Goal: Task Accomplishment & Management: Manage account settings

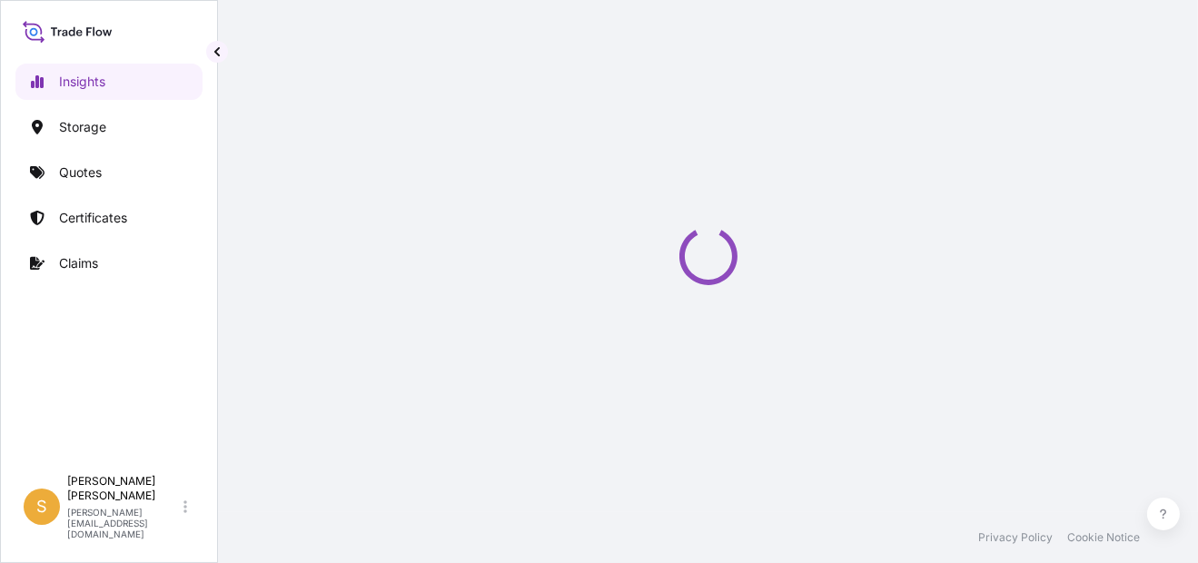
select select "2025"
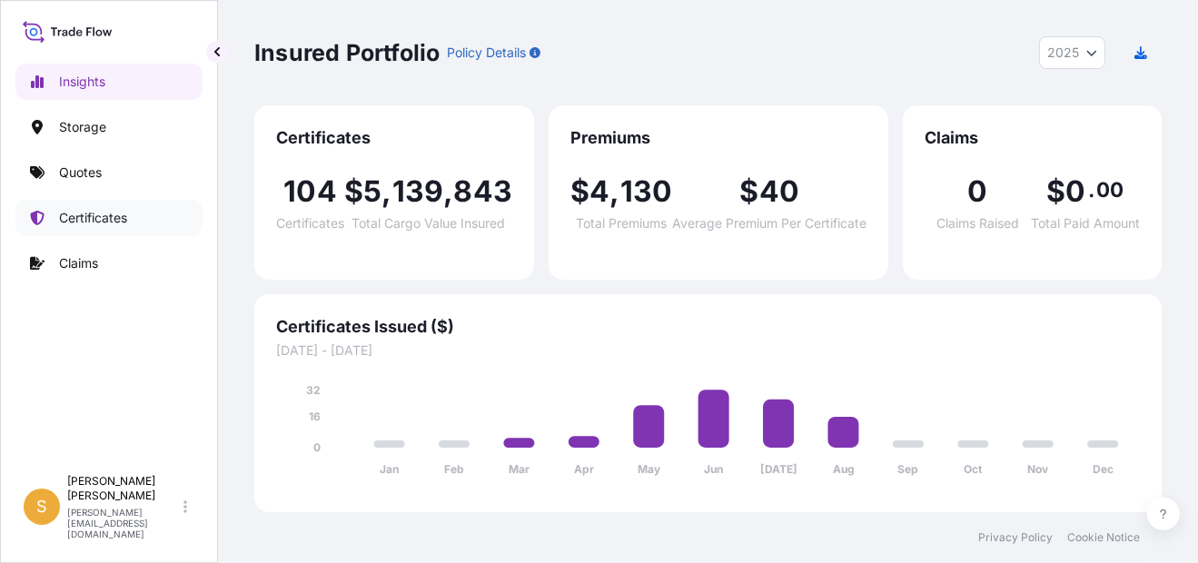
click at [107, 201] on link "Certificates" at bounding box center [108, 218] width 187 height 36
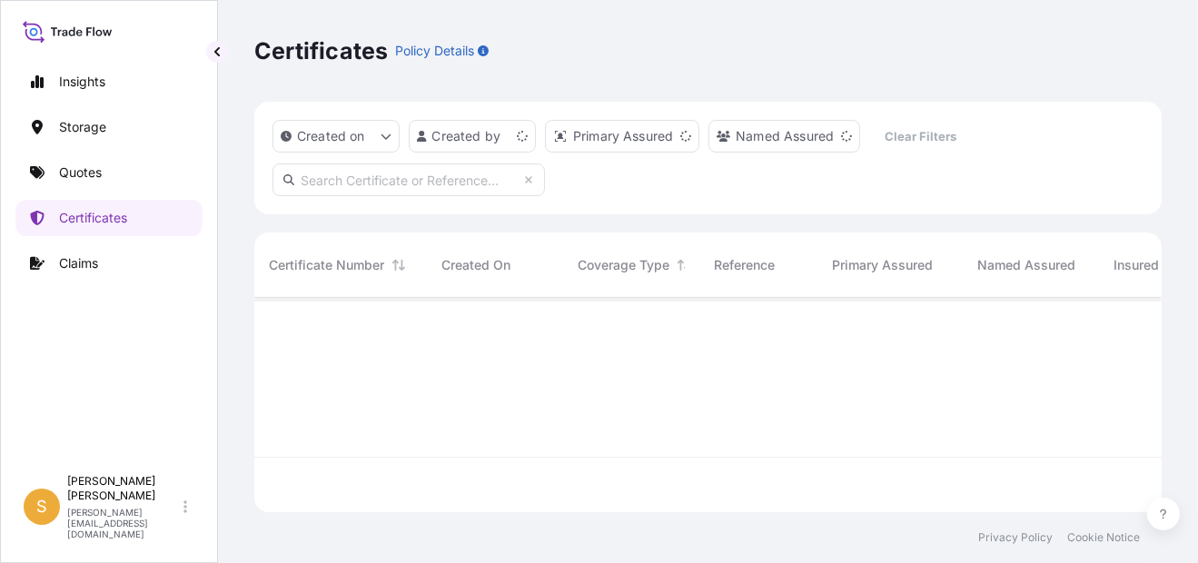
scroll to position [211, 893]
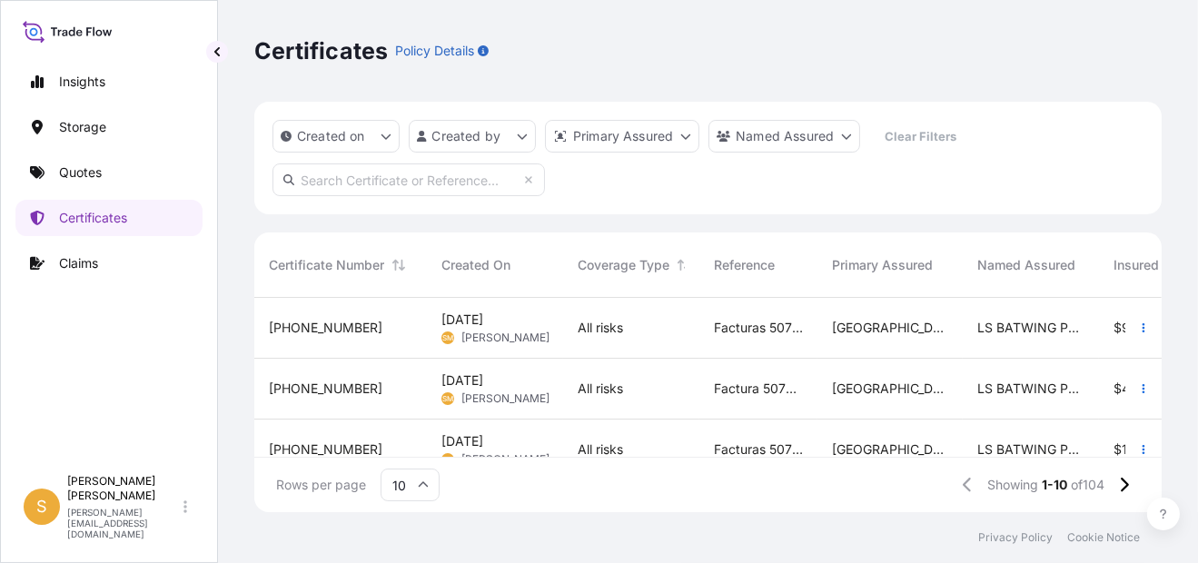
click at [371, 175] on input "text" at bounding box center [408, 179] width 272 height 33
click at [419, 183] on input "31635-104-1" at bounding box center [408, 179] width 272 height 33
type input "31635-104-1"
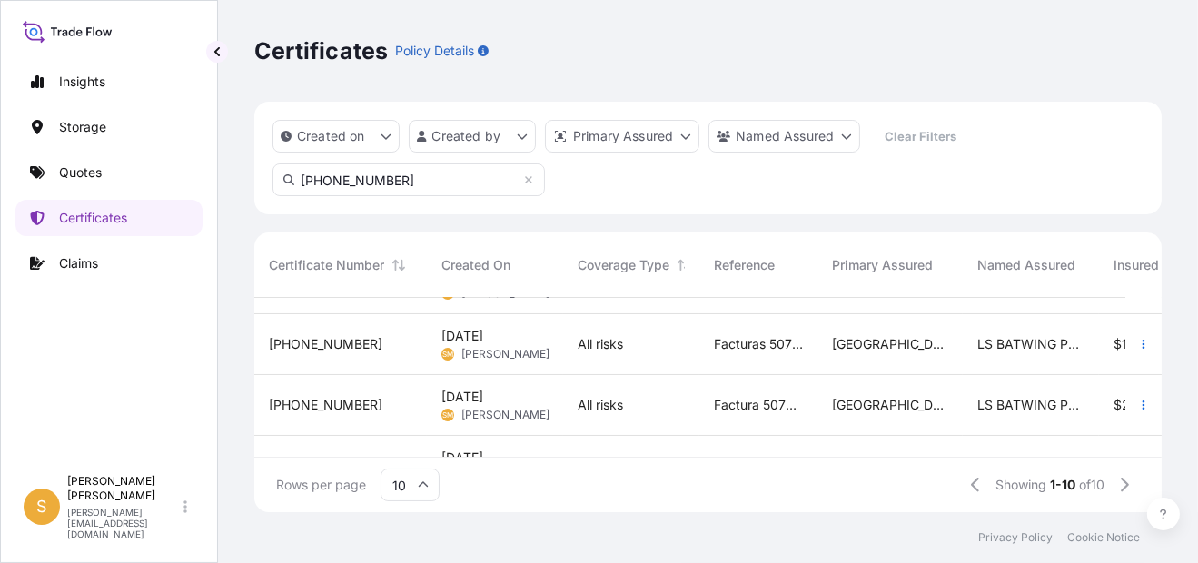
scroll to position [291, 0]
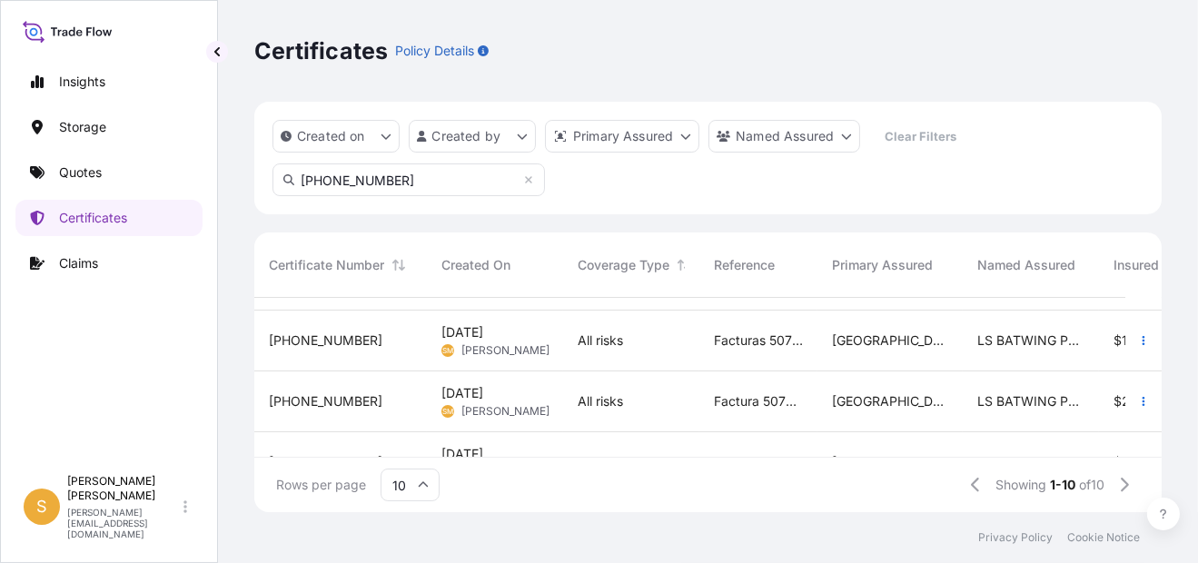
click at [324, 405] on span "31635-104-1" at bounding box center [325, 401] width 113 height 18
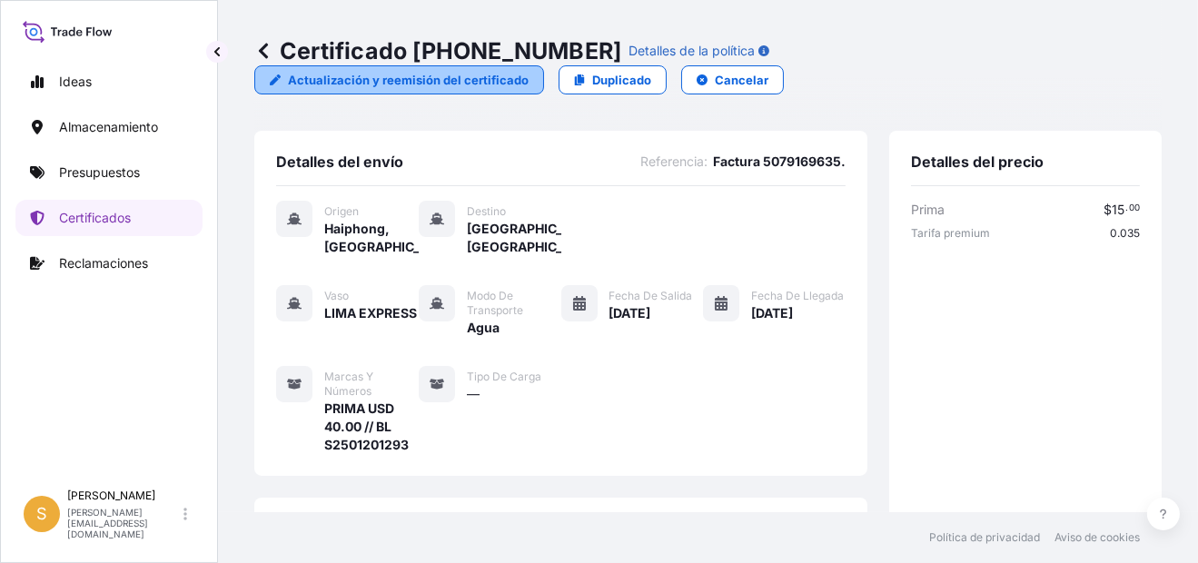
click at [391, 84] on p "Actualización y reemisión del certificado" at bounding box center [408, 80] width 241 height 18
select select "Water"
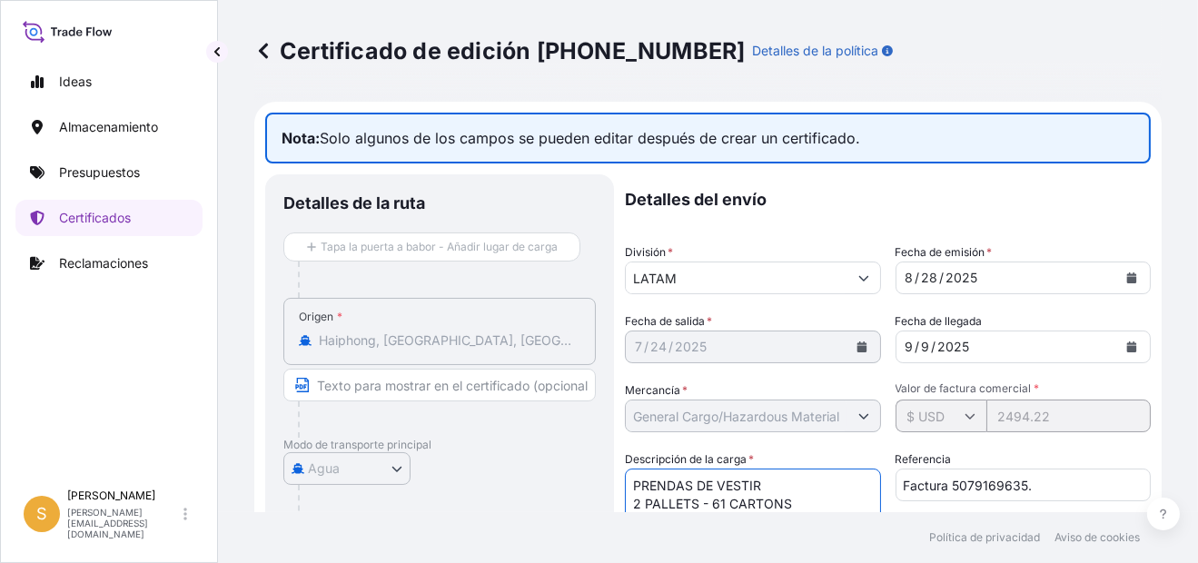
click at [724, 503] on textarea "PRENDAS DE VESTIR 2 PALLETS - 61 CARTONS" at bounding box center [753, 512] width 256 height 87
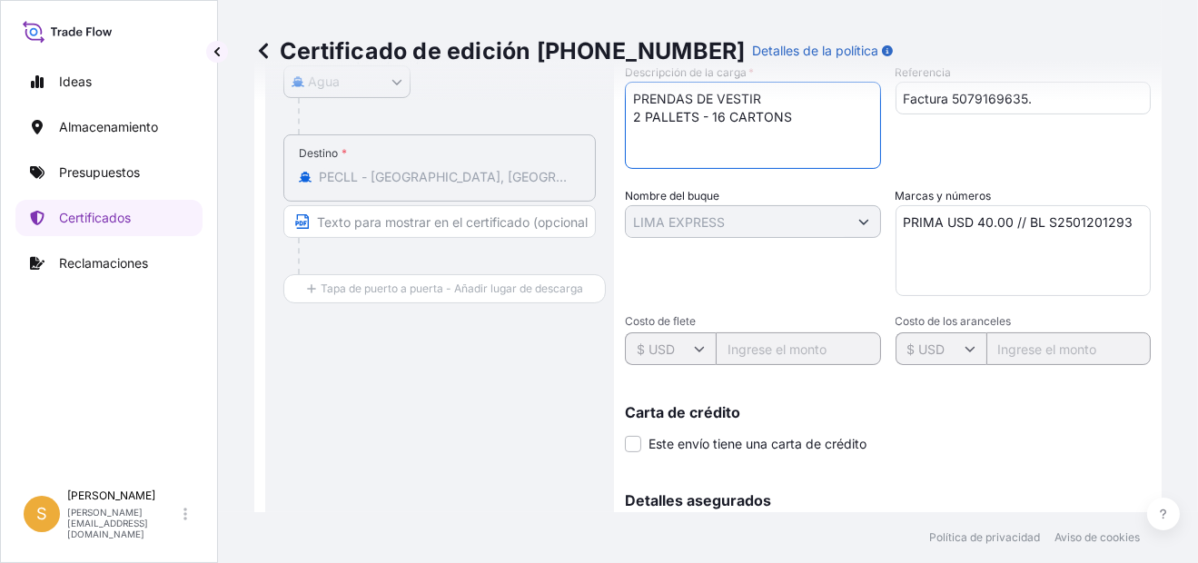
scroll to position [587, 0]
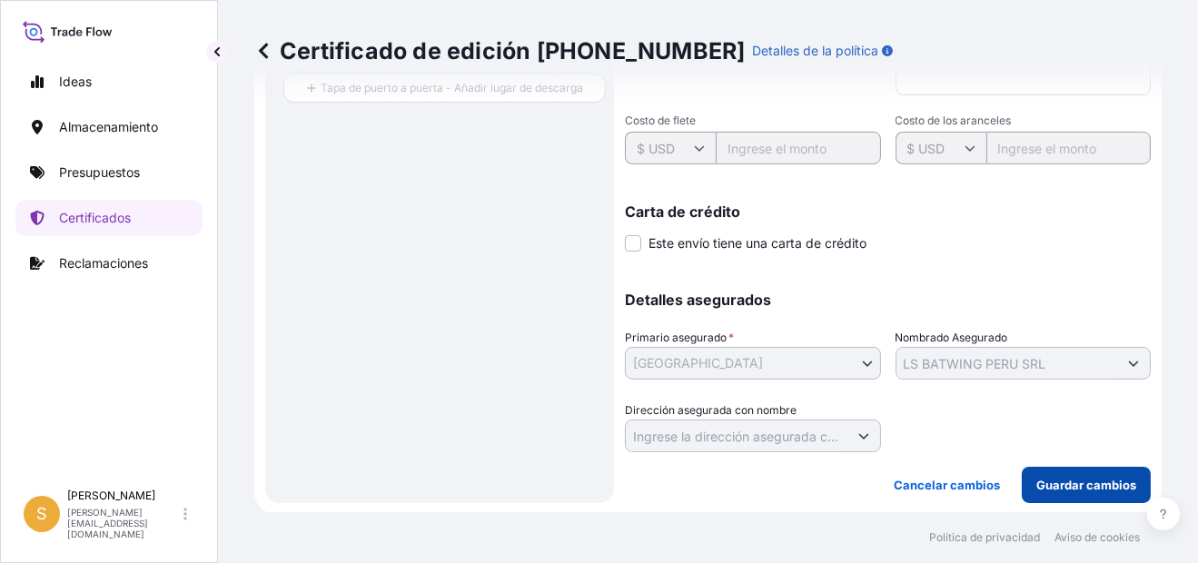
type textarea "PRENDAS DE VESTIR 2 PALLETS - 16 CARTONS"
click at [1090, 487] on p "Guardar cambios" at bounding box center [1086, 485] width 100 height 18
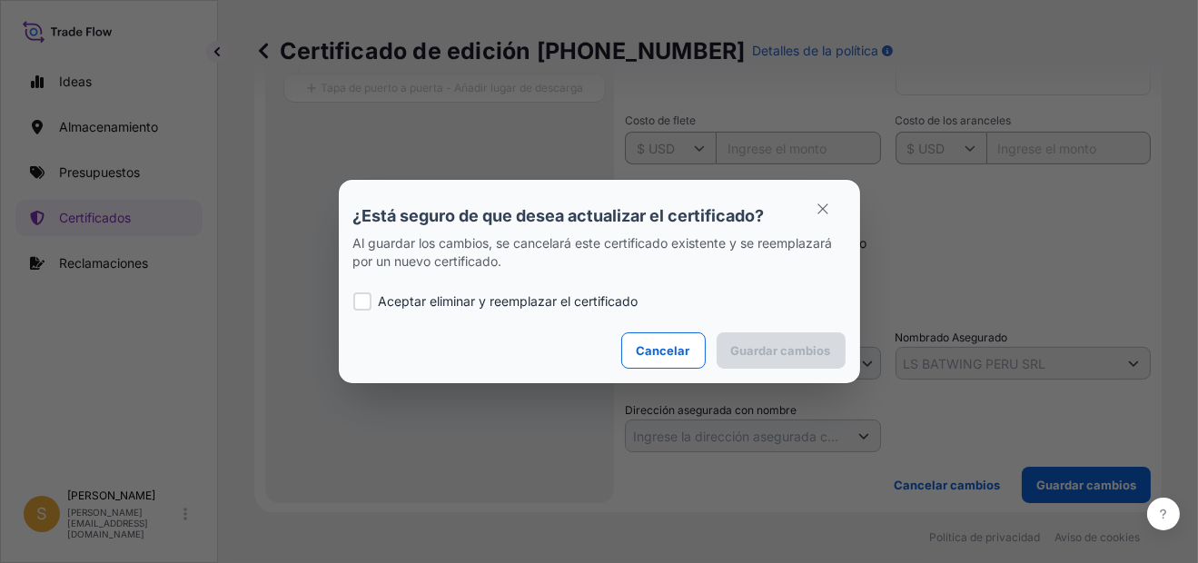
click at [362, 298] on div at bounding box center [362, 301] width 18 height 18
checkbox input "true"
click at [762, 346] on p "Guardar cambios" at bounding box center [781, 350] width 100 height 18
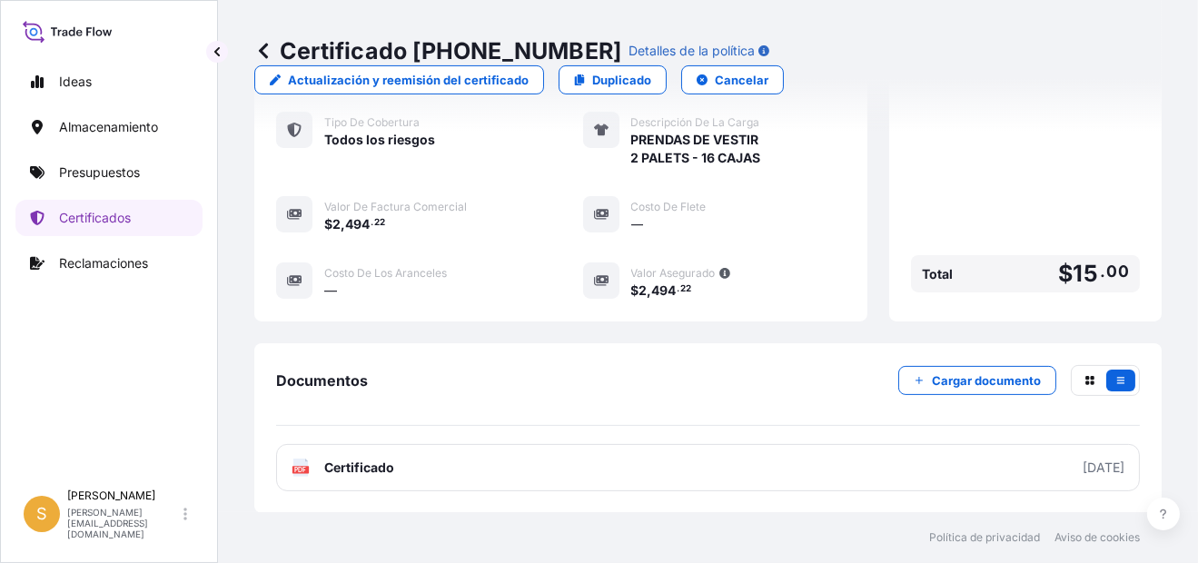
scroll to position [635, 0]
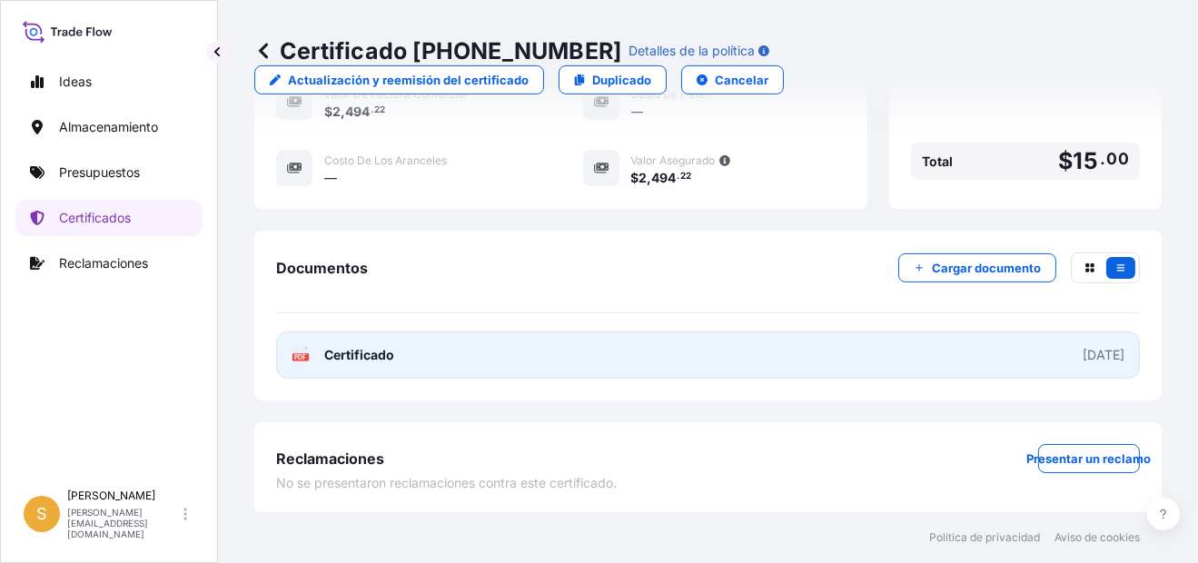
click at [770, 341] on link "PDF Certificado 2025-08-28" at bounding box center [708, 354] width 864 height 47
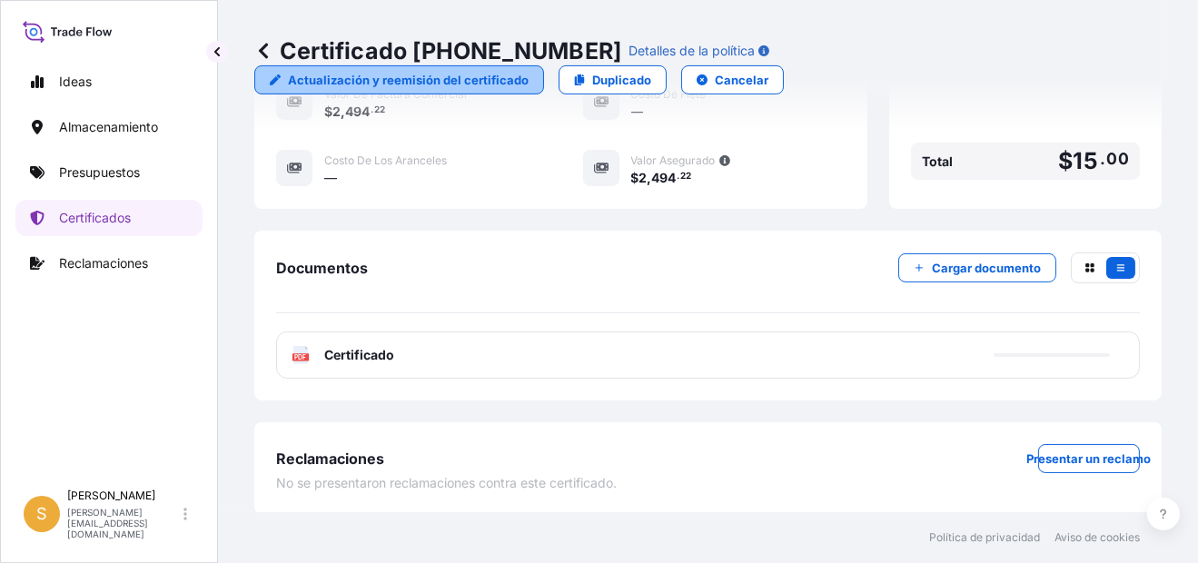
click at [410, 76] on p "Actualización y reemisión del certificado" at bounding box center [408, 80] width 241 height 18
select select "Water"
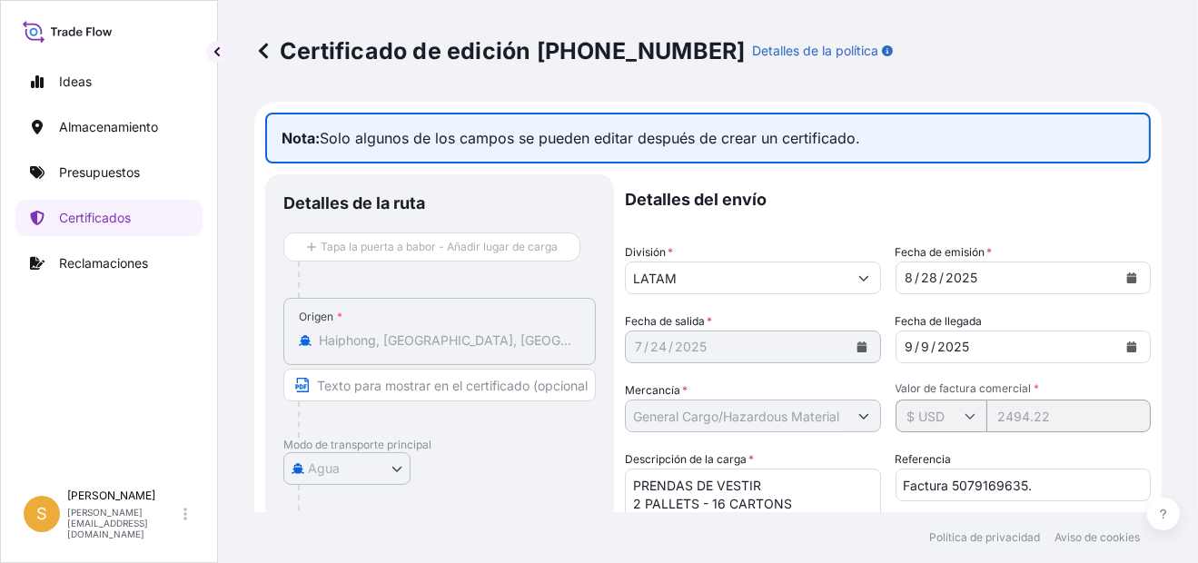
scroll to position [79, 0]
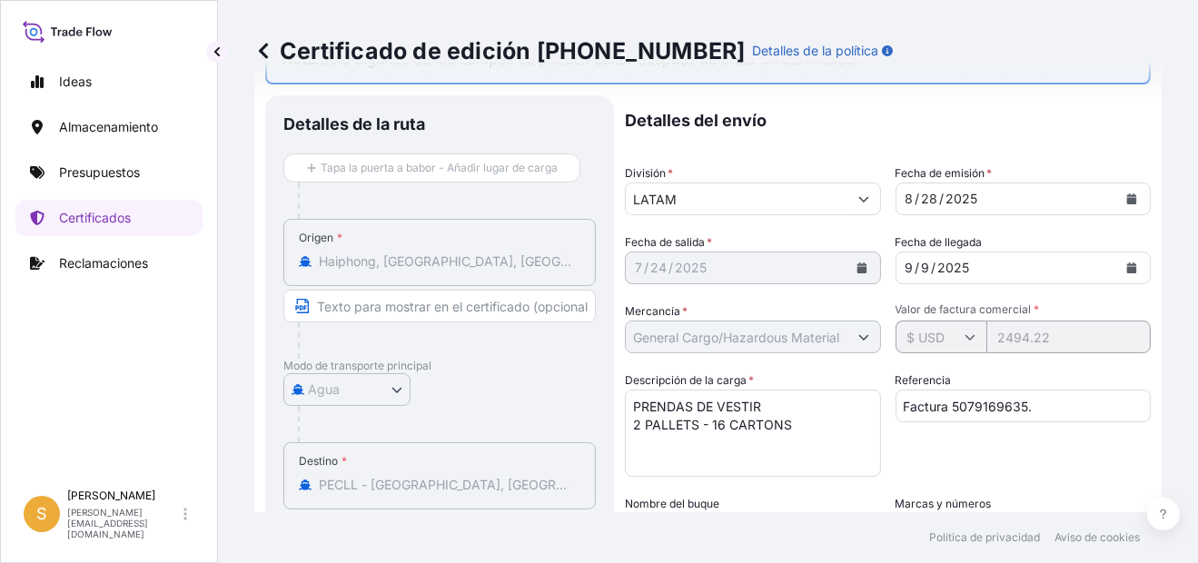
click at [772, 396] on textarea "PRENDAS DE VESTIR 2 PALLETS - 16 CARTONS" at bounding box center [753, 433] width 256 height 87
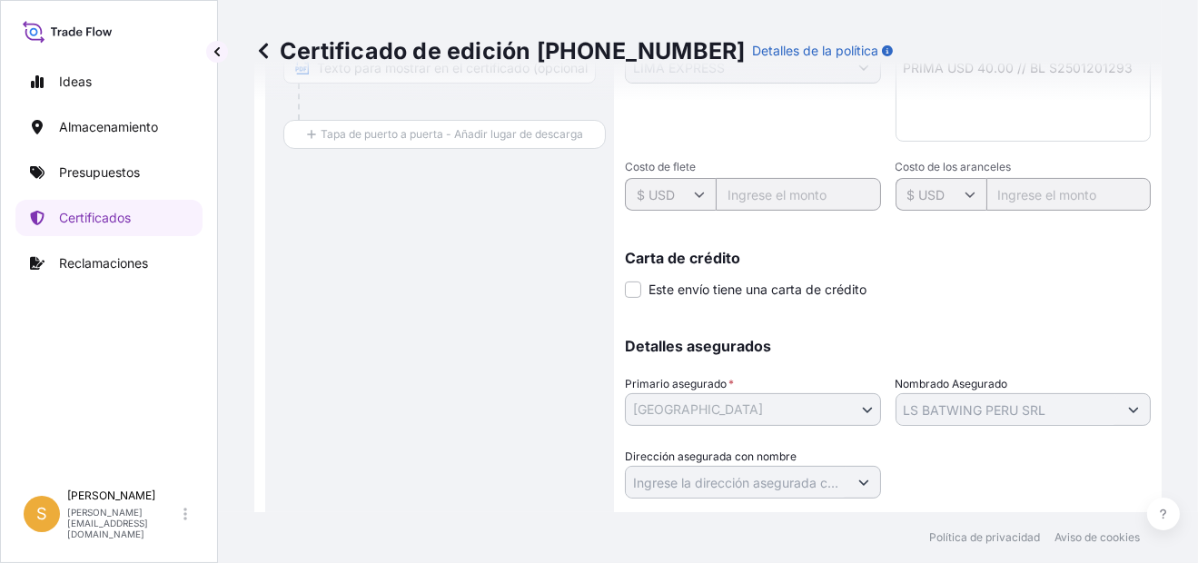
scroll to position [587, 0]
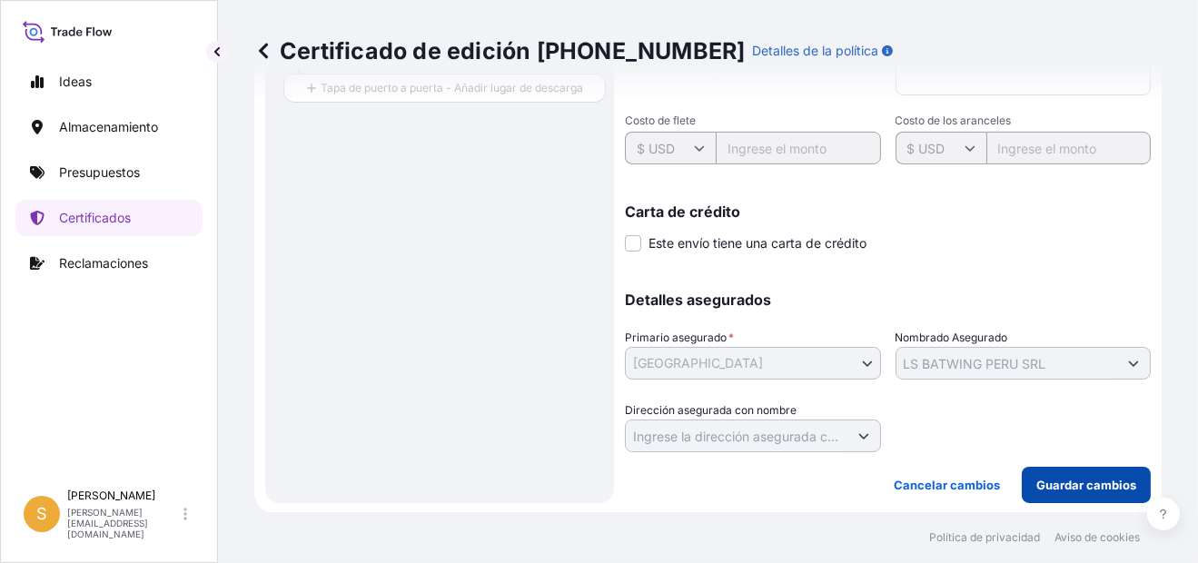
type textarea "2 PALLETS - 16 CARTONS"
click at [1108, 476] on p "Guardar cambios" at bounding box center [1086, 485] width 100 height 18
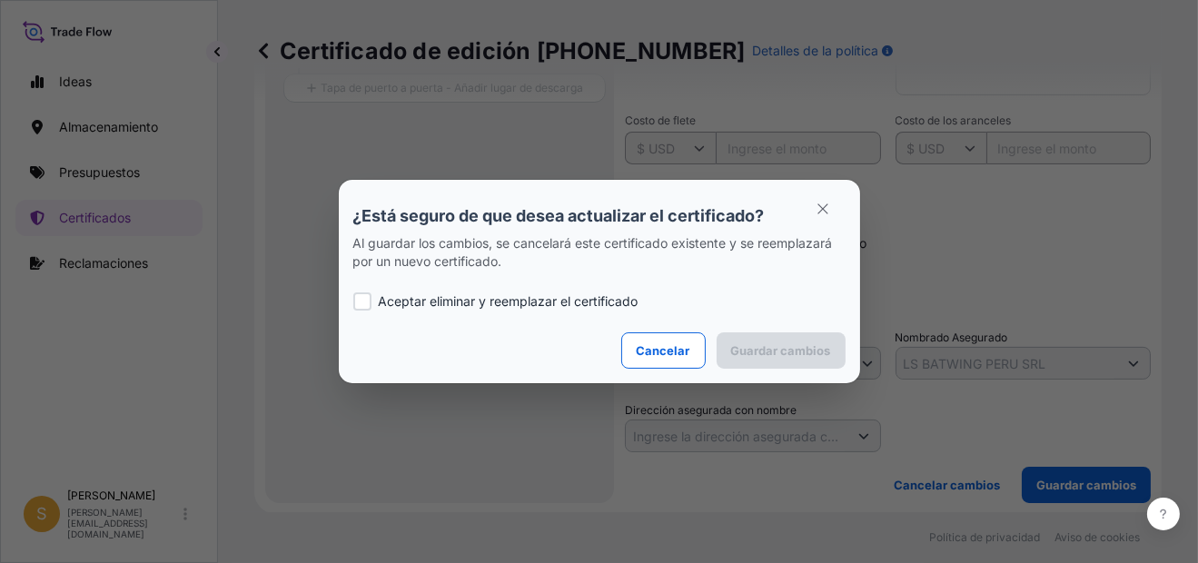
click at [373, 296] on label "Aceptar eliminar y reemplazar el certificado" at bounding box center [599, 301] width 492 height 18
checkbox input "true"
click at [769, 349] on p "Guardar cambios" at bounding box center [781, 350] width 100 height 18
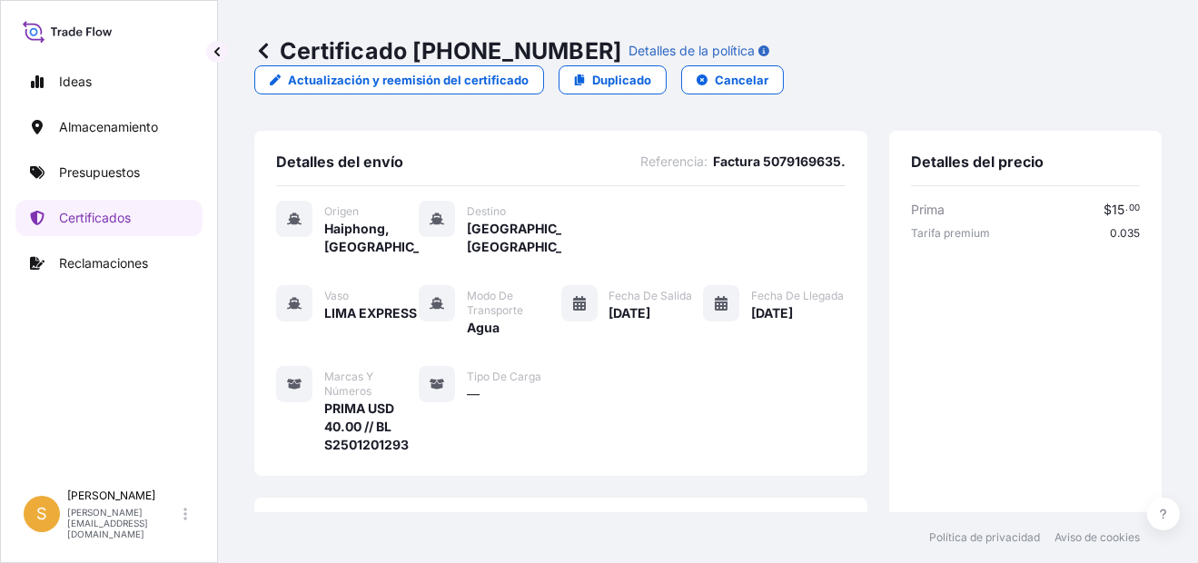
click at [376, 442] on span "PRIMA USD 40.00 // BL S2501201293" at bounding box center [371, 427] width 94 height 54
copy span "S2501201293"
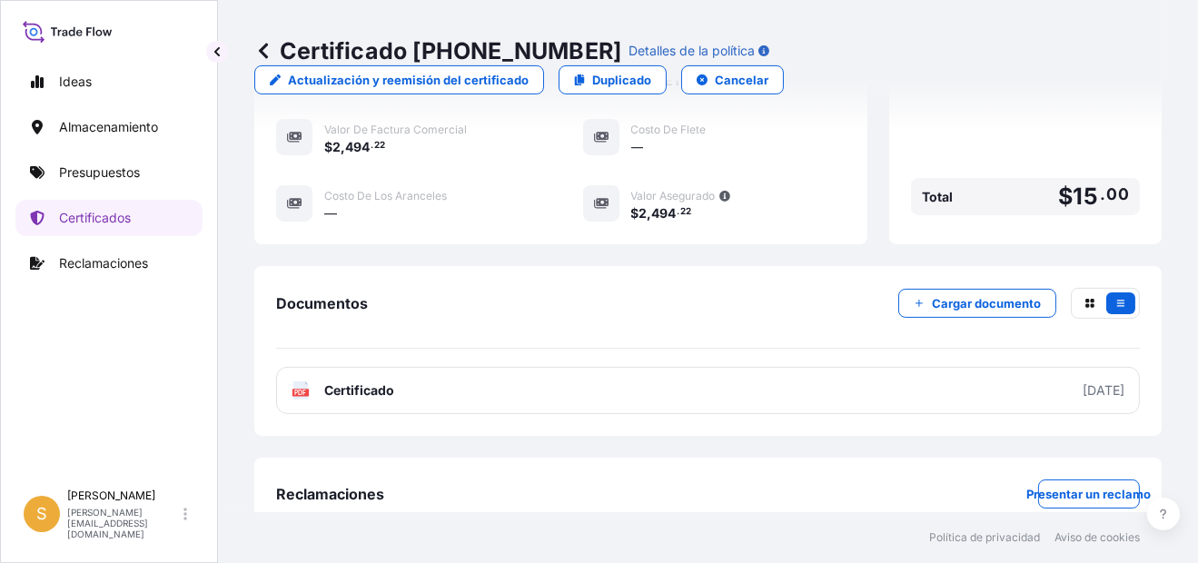
scroll to position [617, 0]
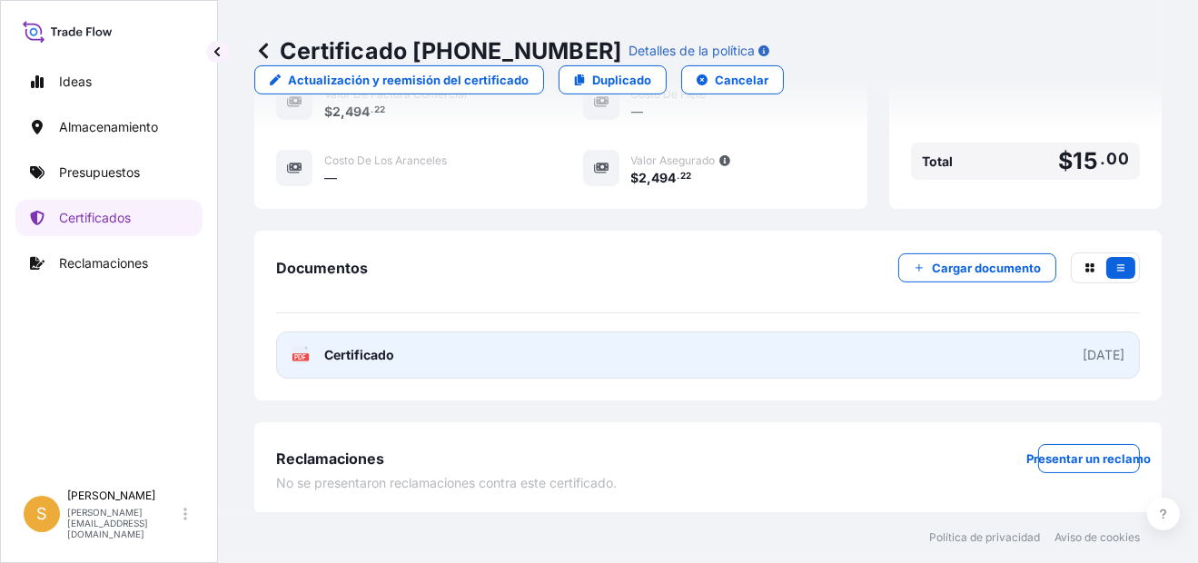
click at [645, 366] on link "PDF Certificado 2025-08-28" at bounding box center [708, 354] width 864 height 47
click at [550, 341] on link "PDF Certificado 2025-08-28" at bounding box center [708, 354] width 864 height 47
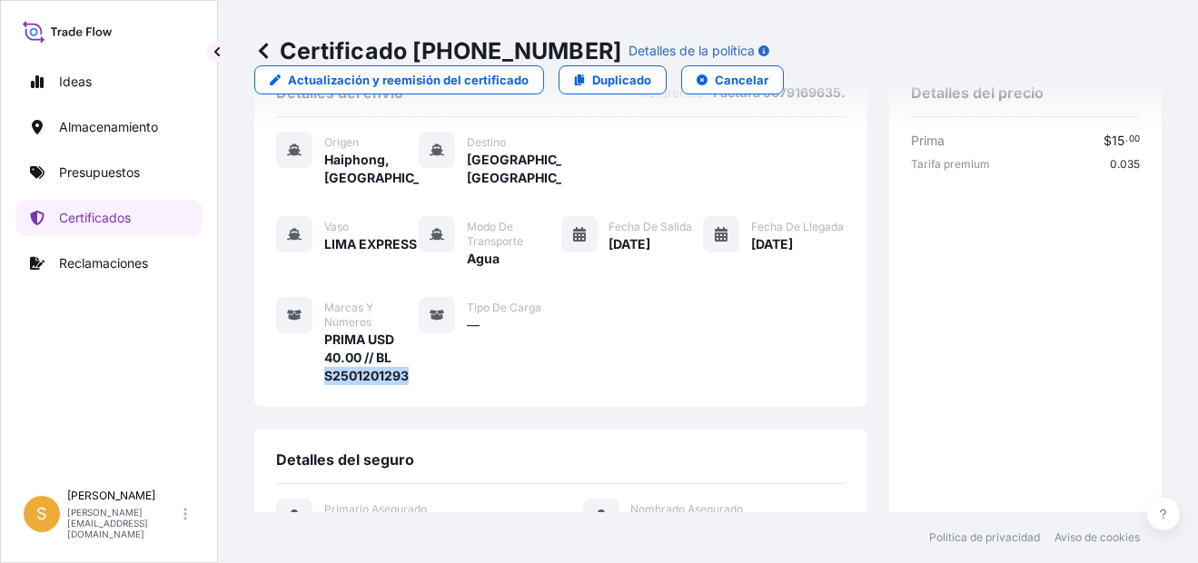
scroll to position [0, 0]
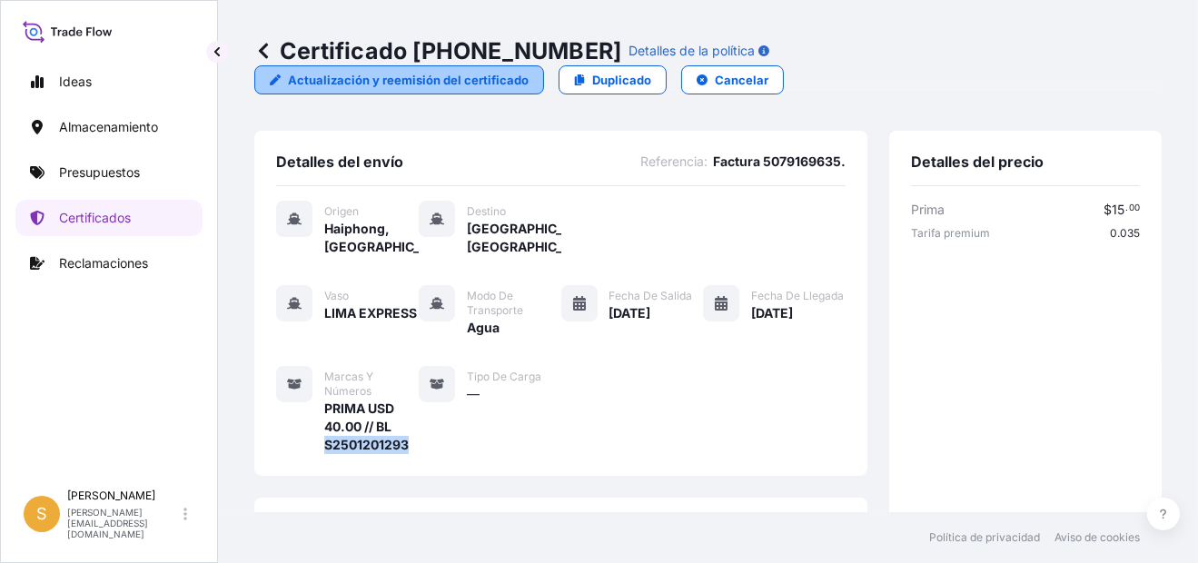
click at [472, 75] on p "Actualización y reemisión del certificado" at bounding box center [408, 80] width 241 height 18
select select "Water"
select select "31635"
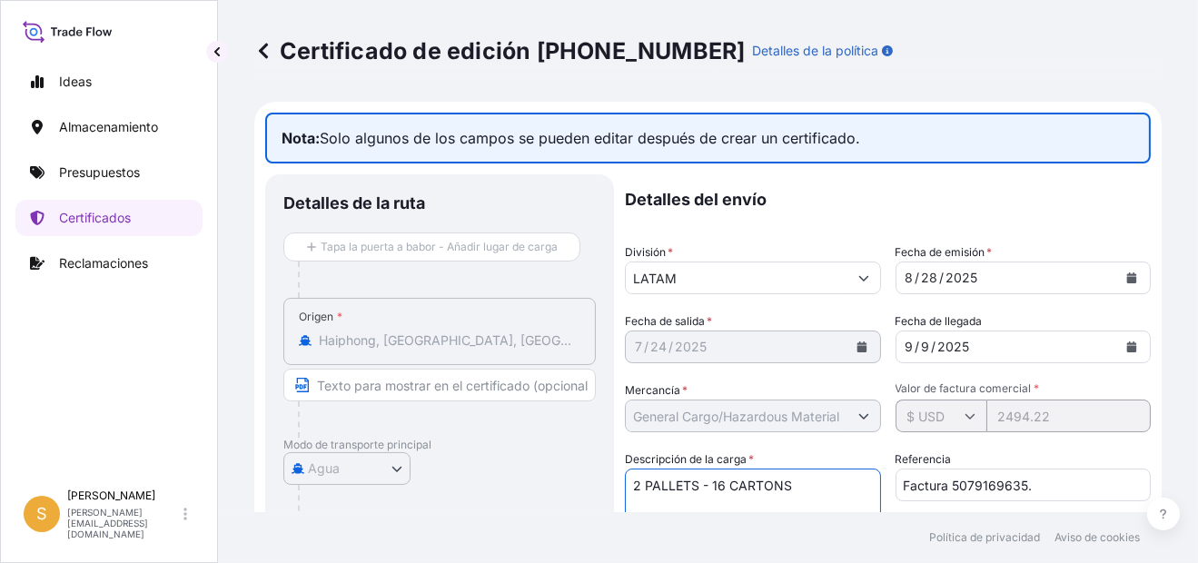
click at [708, 480] on textarea "2 PALLETS - 16 CARTONS" at bounding box center [753, 512] width 256 height 87
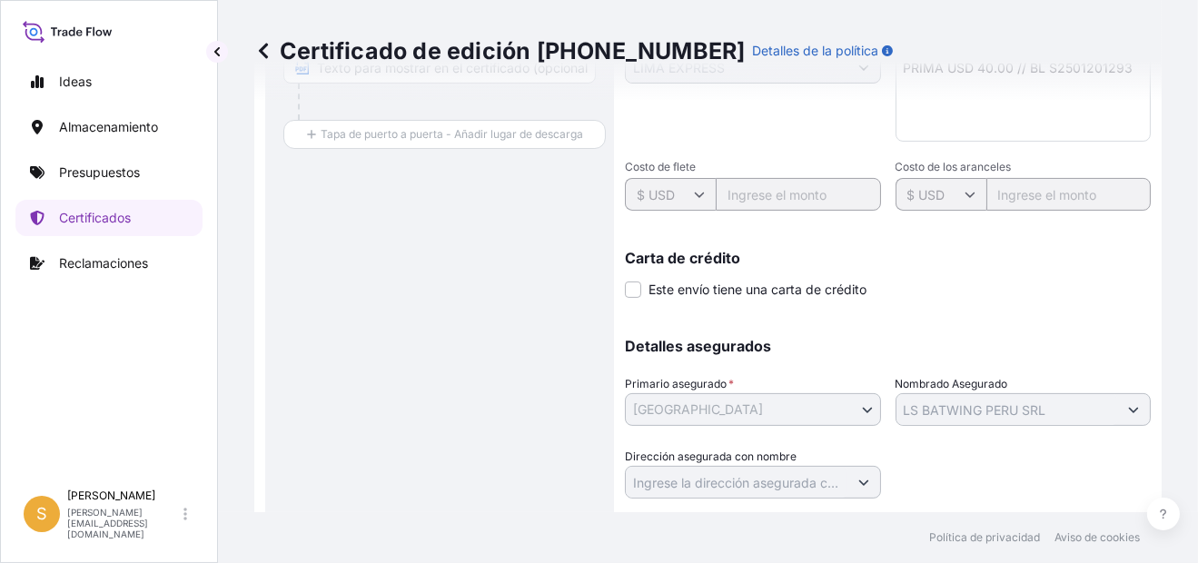
scroll to position [587, 0]
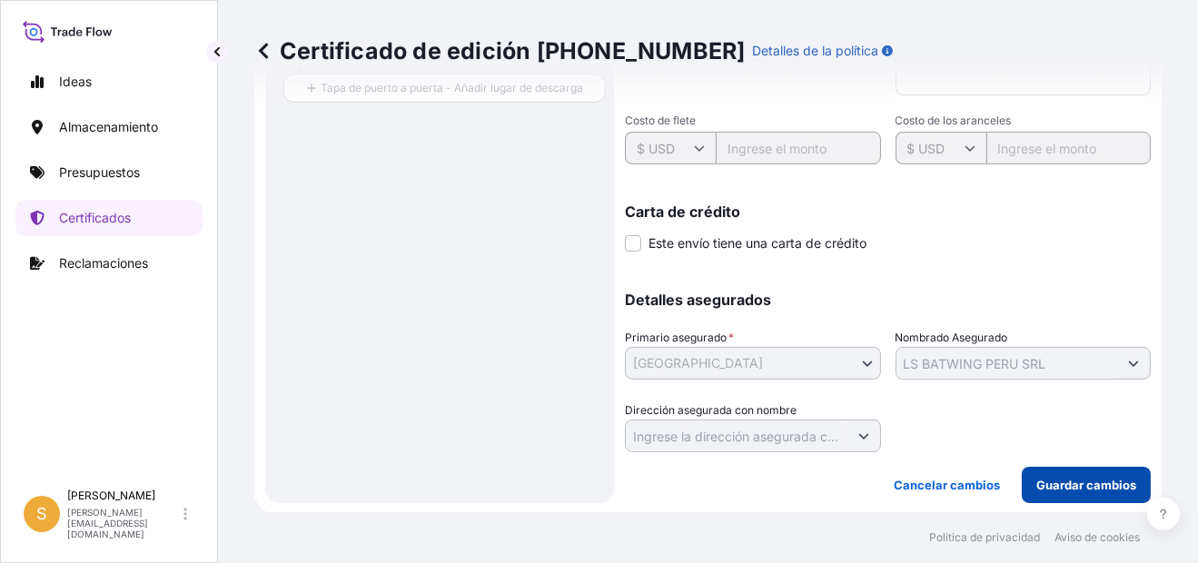
type textarea "PRENDAS DE VESTIR 16 CARTONS"
click at [1061, 476] on p "Guardar cambios" at bounding box center [1086, 485] width 100 height 18
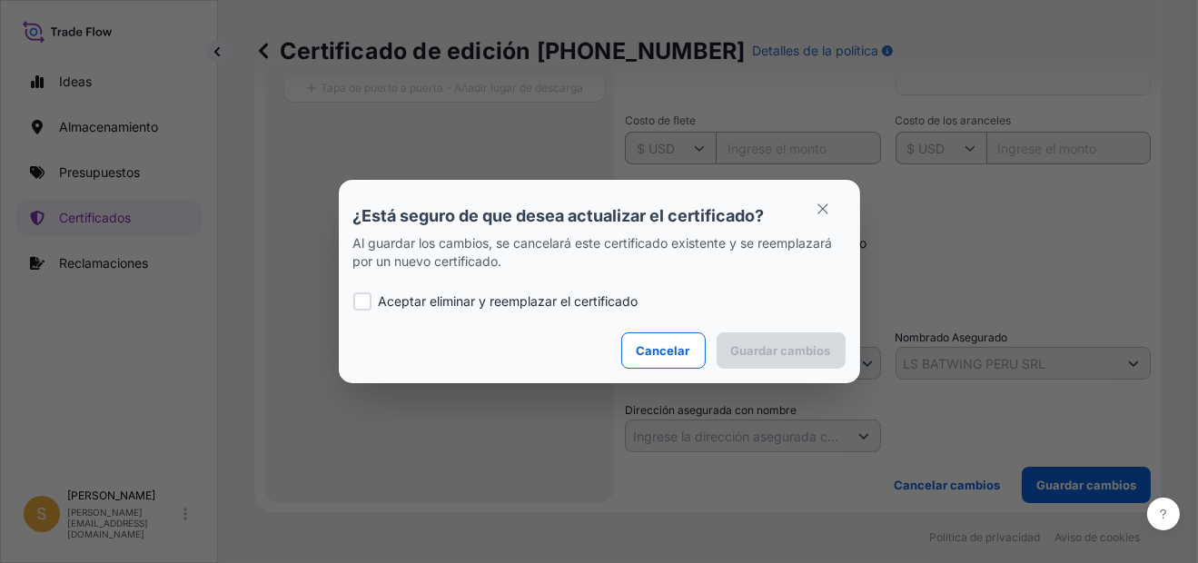
click at [350, 305] on section "¿Está seguro de que desea actualizar el certificado? Al guardar los cambios, se…" at bounding box center [599, 281] width 521 height 203
click at [355, 305] on div at bounding box center [362, 301] width 18 height 18
checkbox input "true"
click at [766, 352] on p "Guardar cambios" at bounding box center [781, 350] width 100 height 18
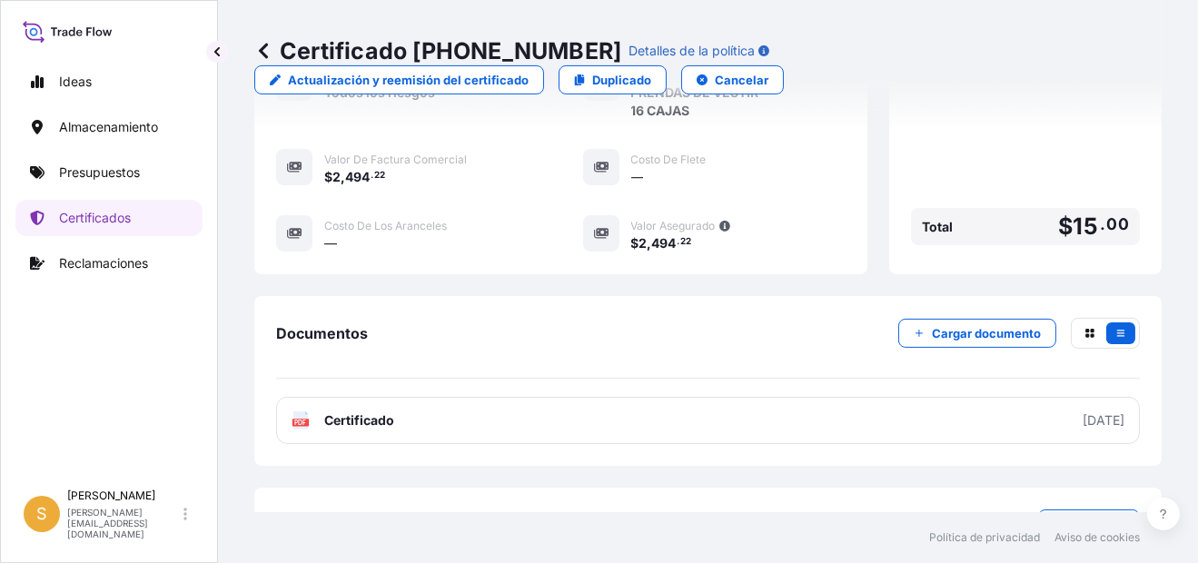
scroll to position [635, 0]
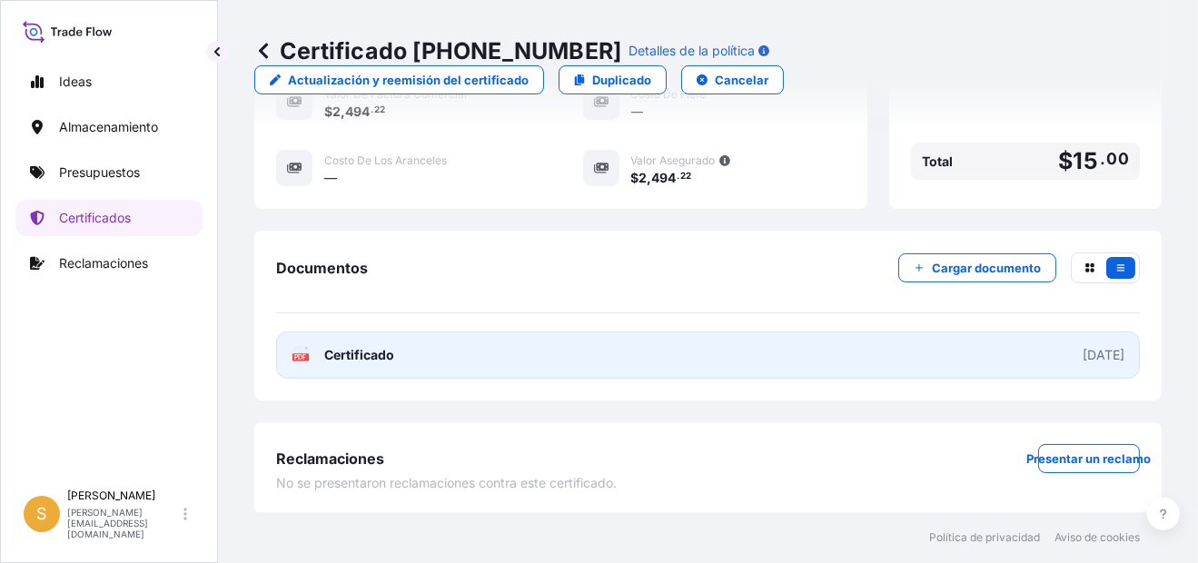
click at [715, 341] on link "PDF Certificado 2025-08-28" at bounding box center [708, 354] width 864 height 47
